Goal: Task Accomplishment & Management: Manage account settings

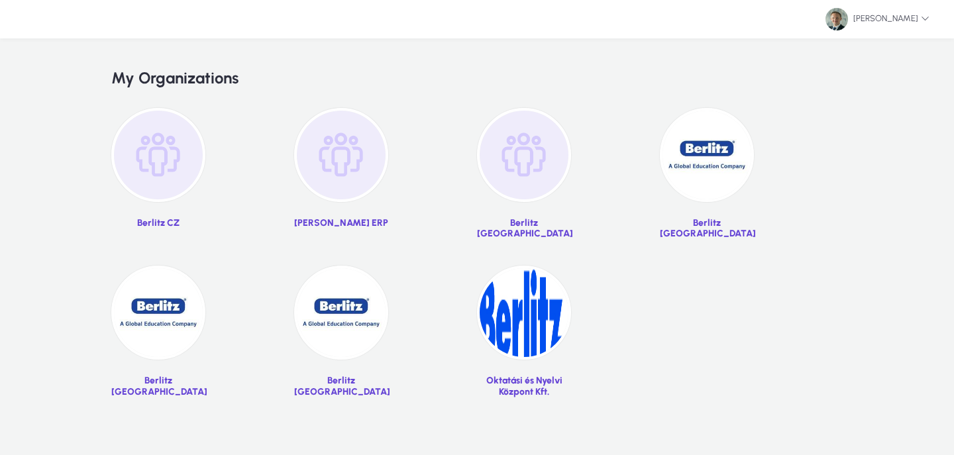
drag, startPoint x: 689, startPoint y: 155, endPoint x: 709, endPoint y: 130, distance: 32.0
click at [689, 155] on img at bounding box center [707, 155] width 94 height 94
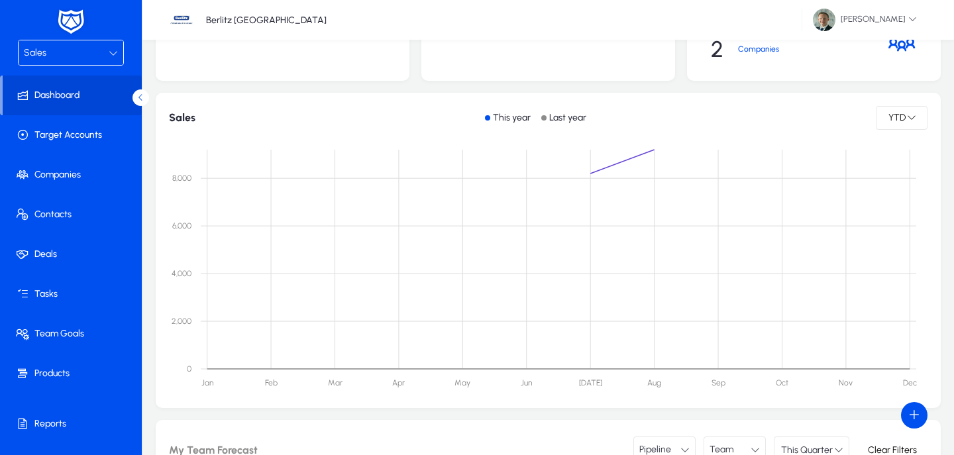
click at [72, 63] on div "Sales" at bounding box center [71, 52] width 105 height 25
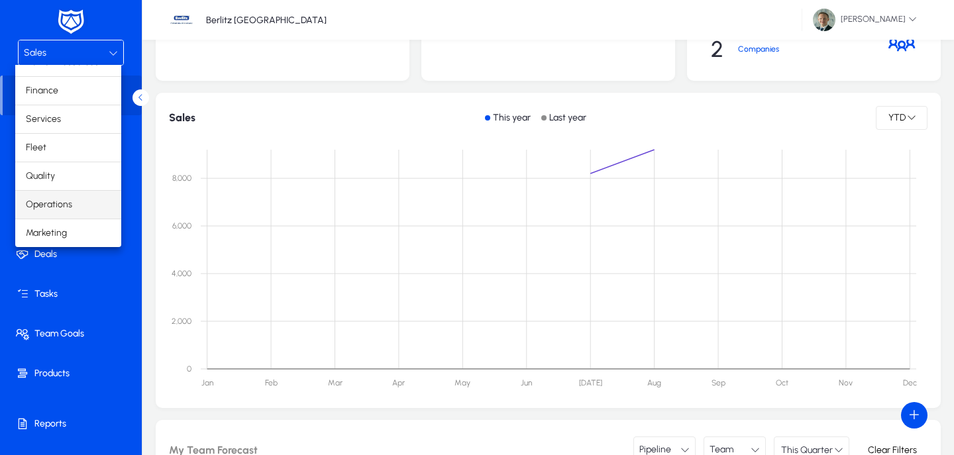
scroll to position [45, 0]
click at [51, 227] on span "Marketing" at bounding box center [46, 233] width 41 height 16
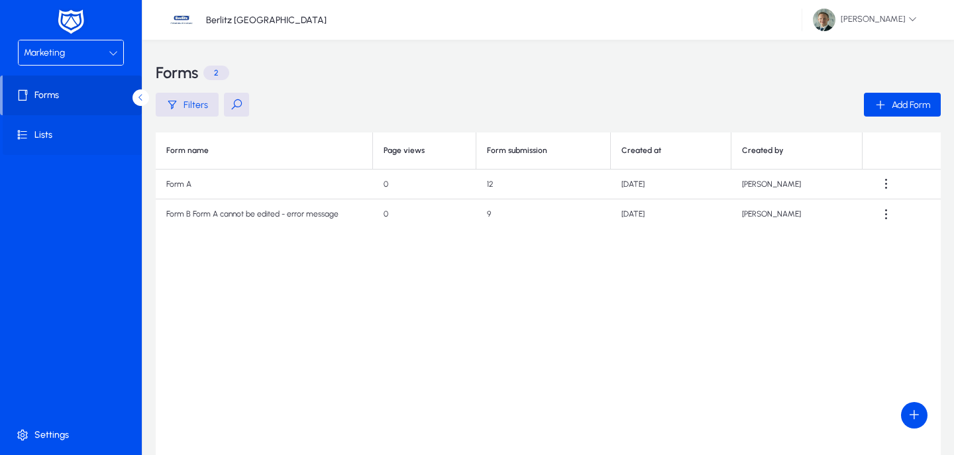
click at [68, 133] on span at bounding box center [74, 135] width 142 height 32
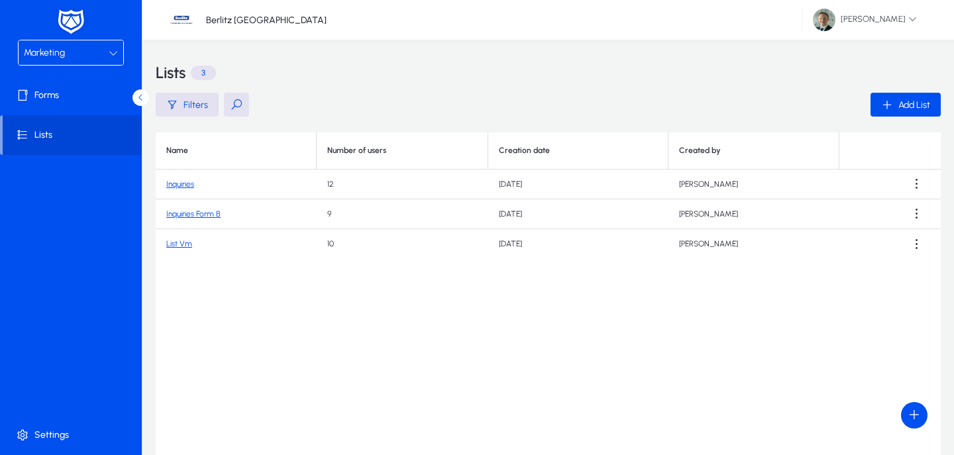
click at [177, 246] on link "List Vm" at bounding box center [179, 243] width 26 height 9
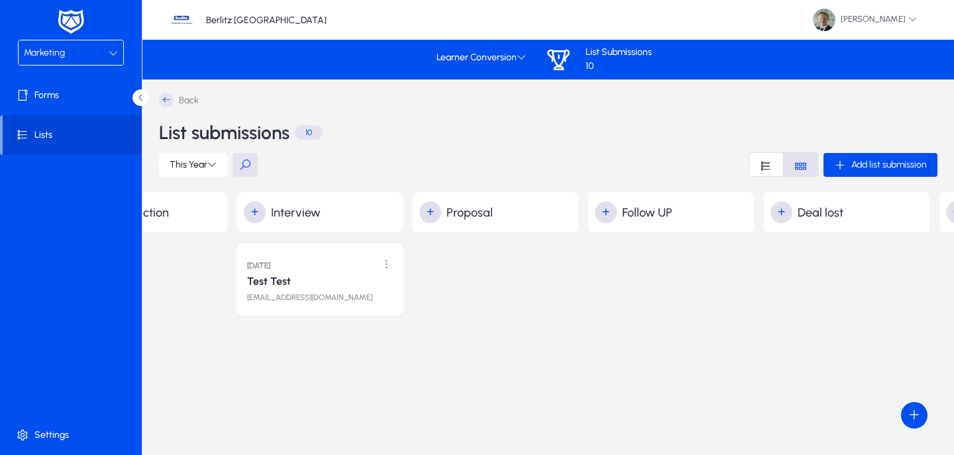
scroll to position [0, 271]
click at [63, 434] on span at bounding box center [74, 435] width 142 height 32
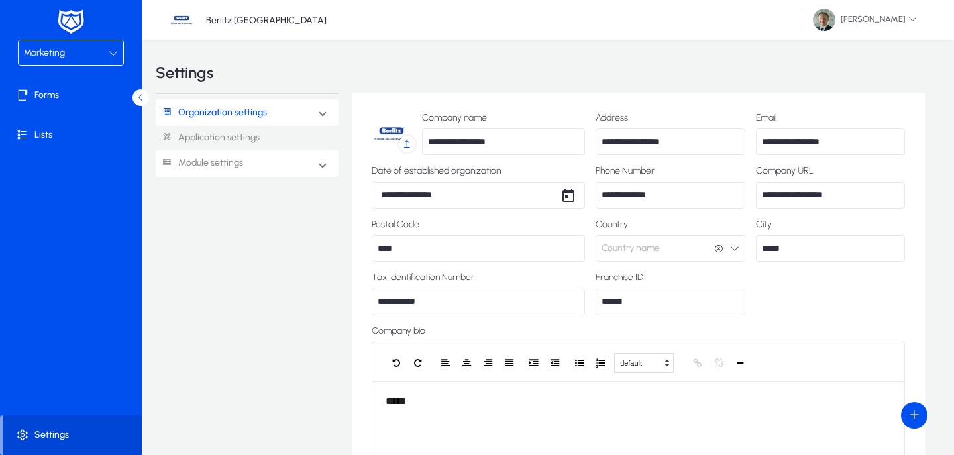
click at [244, 168] on span "Module settings" at bounding box center [205, 163] width 98 height 25
click at [202, 283] on link "Marketing" at bounding box center [194, 287] width 44 height 16
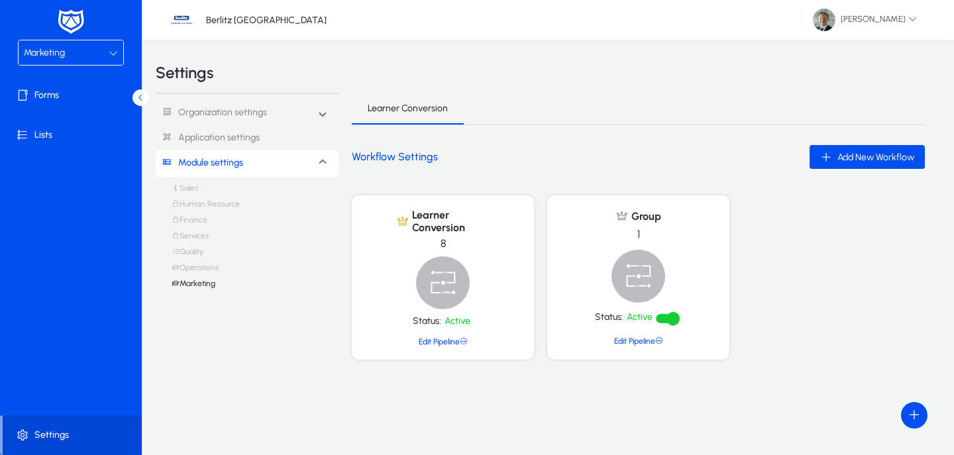
click at [440, 224] on span "Learner Conversion" at bounding box center [449, 221] width 81 height 25
click at [435, 339] on link "Edit Pipeline" at bounding box center [443, 341] width 49 height 9
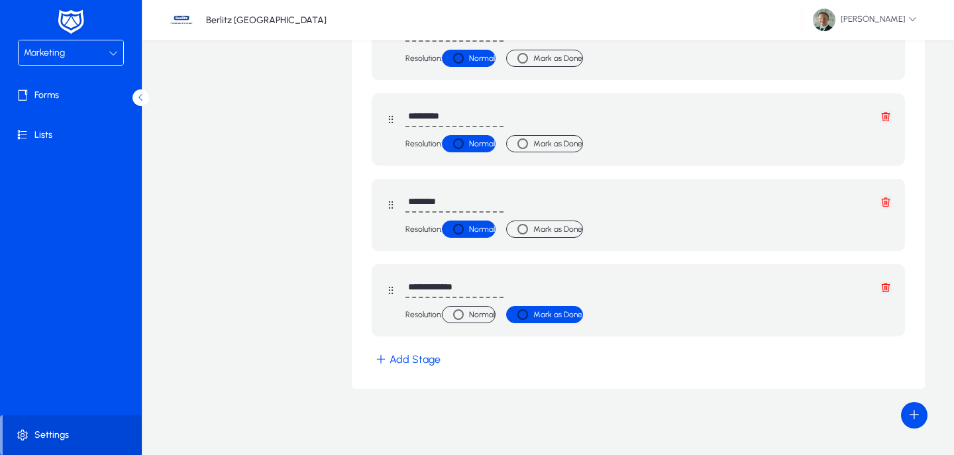
scroll to position [516, 0]
